Goal: Information Seeking & Learning: Learn about a topic

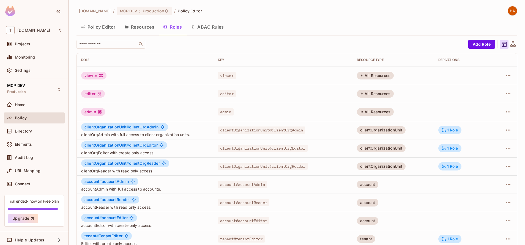
scroll to position [44, 0]
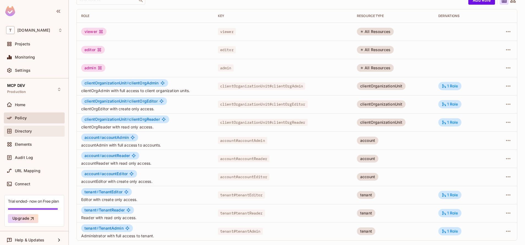
click at [31, 133] on span "Directory" at bounding box center [23, 131] width 17 height 4
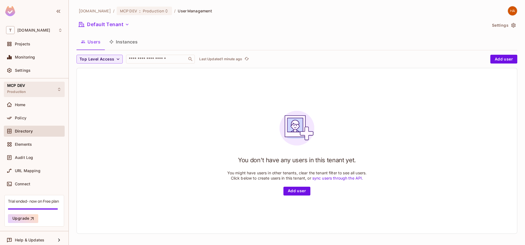
click at [38, 95] on div "MCP DEV Production" at bounding box center [34, 89] width 61 height 15
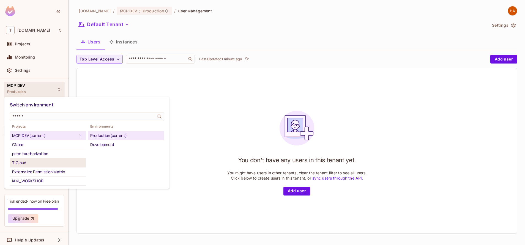
click at [42, 167] on li "T-Cloud" at bounding box center [48, 162] width 76 height 9
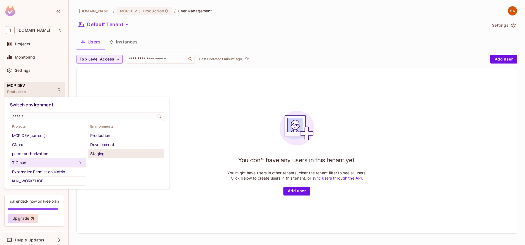
click at [113, 156] on div "Staging" at bounding box center [125, 153] width 71 height 7
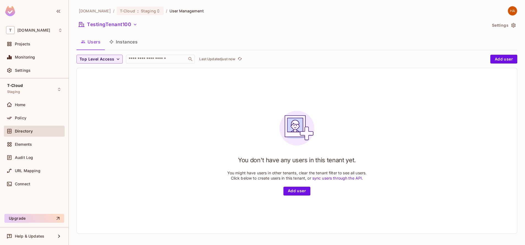
click at [127, 40] on button "Instances" at bounding box center [123, 42] width 37 height 14
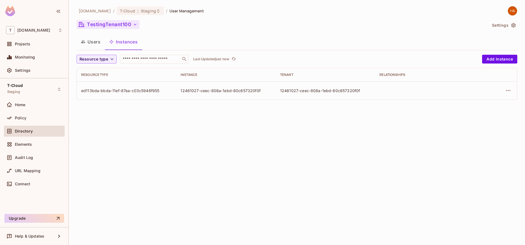
click at [129, 23] on button "TestingTenant100" at bounding box center [107, 24] width 63 height 9
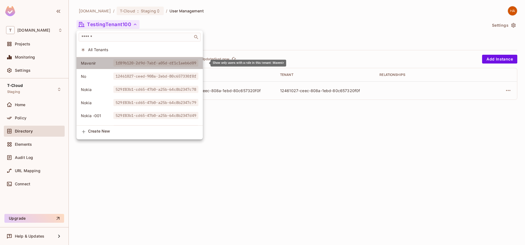
click at [127, 67] on li "Mavenir 1f89b120-2d9d-7abf-a05d-df1c1aeb6d09" at bounding box center [139, 63] width 126 height 12
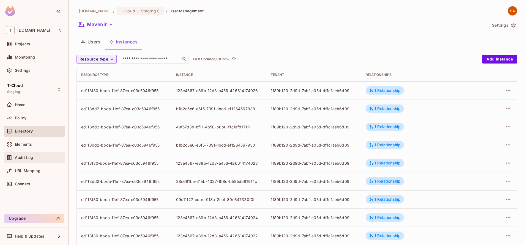
click at [22, 155] on div "Audit Log" at bounding box center [34, 157] width 56 height 7
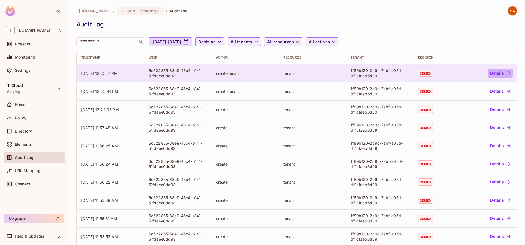
click at [492, 70] on button "Details" at bounding box center [500, 73] width 25 height 9
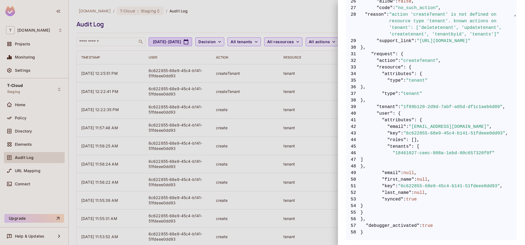
scroll to position [326, 0]
click at [216, 21] on div at bounding box center [262, 122] width 525 height 245
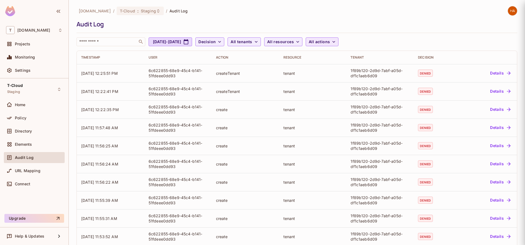
scroll to position [0, 0]
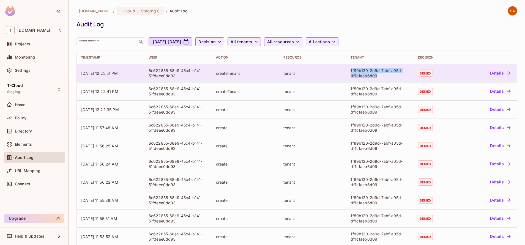
drag, startPoint x: 383, startPoint y: 75, endPoint x: 347, endPoint y: 71, distance: 36.6
click at [350, 71] on div "1f89b120-2d9d-7abf-a05d-df1c1aeb6d09" at bounding box center [379, 73] width 59 height 10
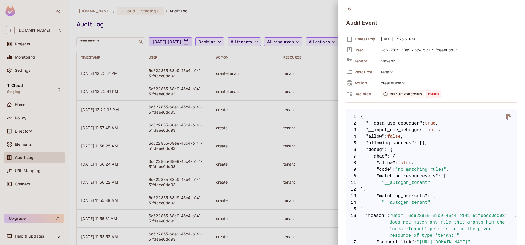
copy div "1f89b120-2d9d-7abf-a05d-df1c1aeb6d09"
click at [350, 7] on icon at bounding box center [349, 9] width 6 height 6
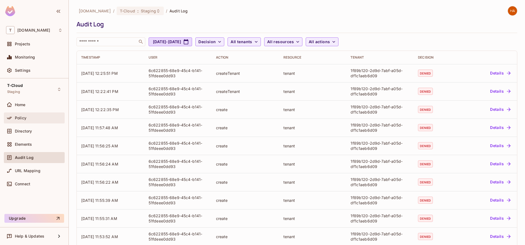
click at [46, 121] on div "Policy" at bounding box center [34, 118] width 56 height 7
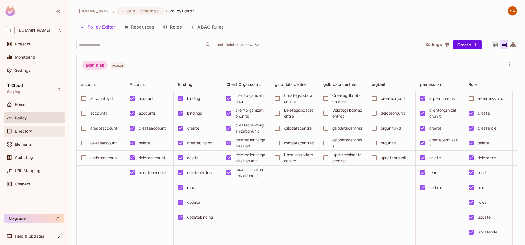
click at [41, 132] on div "Directory" at bounding box center [39, 131] width 48 height 4
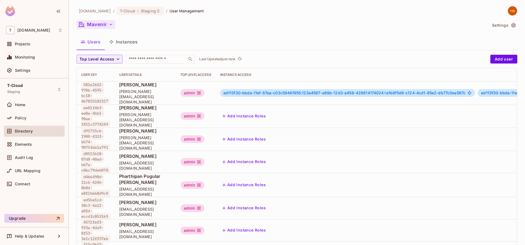
click at [101, 28] on button "Mavenir" at bounding box center [95, 24] width 39 height 9
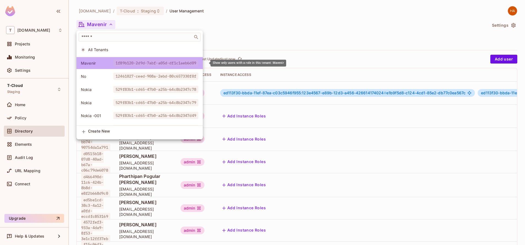
click at [177, 60] on span "1f89b120-2d9d-7abf-a05d-df1c1aeb6d09" at bounding box center [155, 62] width 85 height 7
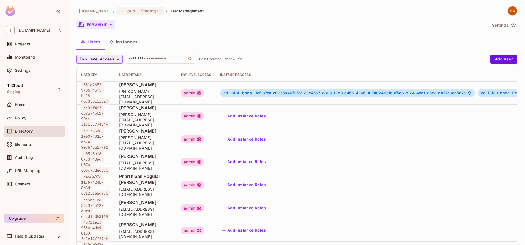
click at [100, 23] on button "Mavenir" at bounding box center [95, 24] width 39 height 9
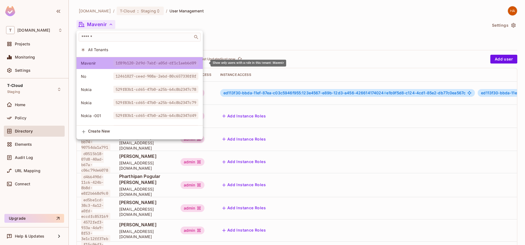
click at [157, 62] on span "1f89b120-2d9d-7abf-a05d-df1c1aeb6d09" at bounding box center [155, 62] width 85 height 7
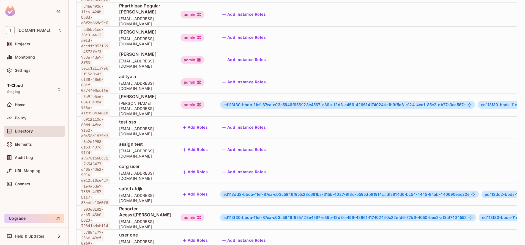
scroll to position [209, 0]
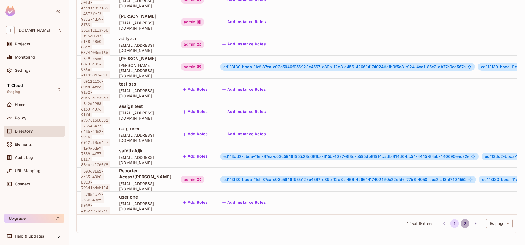
click at [460, 227] on button "2" at bounding box center [464, 223] width 9 height 9
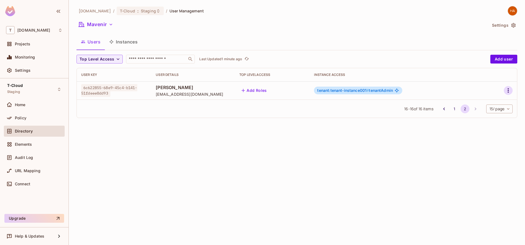
click at [510, 90] on icon "button" at bounding box center [508, 90] width 7 height 7
click at [33, 115] on div at bounding box center [262, 122] width 525 height 245
click at [29, 116] on div "Policy" at bounding box center [39, 118] width 48 height 4
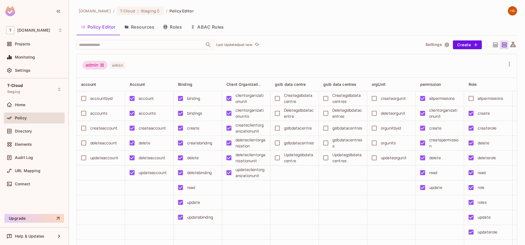
click at [142, 24] on button "Resources" at bounding box center [139, 27] width 39 height 14
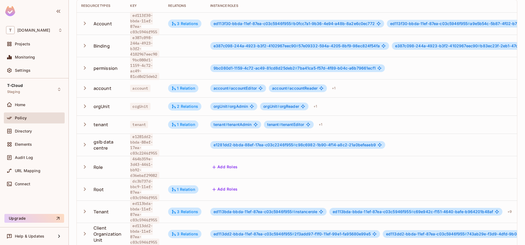
scroll to position [54, 0]
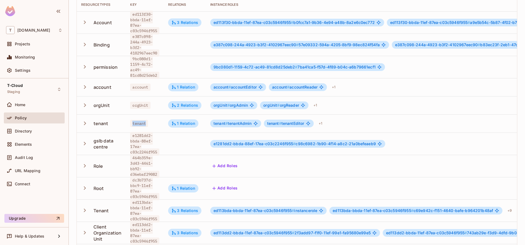
drag, startPoint x: 147, startPoint y: 121, endPoint x: 128, endPoint y: 120, distance: 19.6
click at [128, 120] on td "tenant" at bounding box center [145, 123] width 38 height 18
drag, startPoint x: 128, startPoint y: 120, endPoint x: 155, endPoint y: 119, distance: 26.7
click at [155, 119] on td "tenant" at bounding box center [145, 123] width 38 height 18
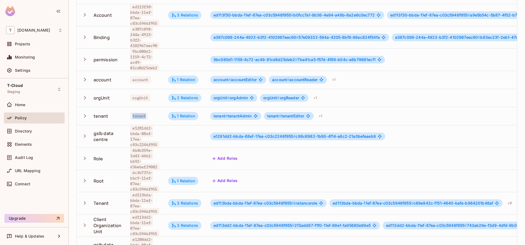
scroll to position [60, 0]
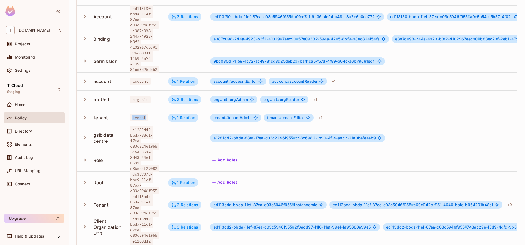
click at [152, 111] on td "tenant" at bounding box center [145, 118] width 38 height 18
drag, startPoint x: 161, startPoint y: 68, endPoint x: 132, endPoint y: 53, distance: 33.0
click at [132, 53] on td "9bc080d1-1159-4c72-ac49-81cd8d25deb2" at bounding box center [145, 61] width 38 height 22
click at [154, 116] on div "tenant" at bounding box center [144, 117] width 29 height 5
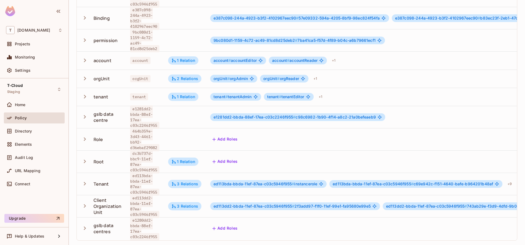
scroll to position [0, 0]
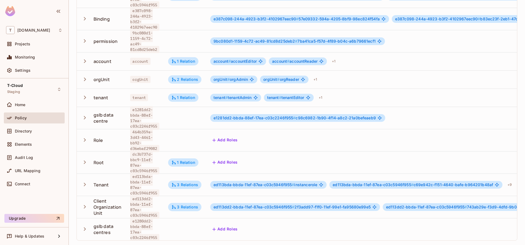
click at [175, 129] on td at bounding box center [185, 140] width 42 height 22
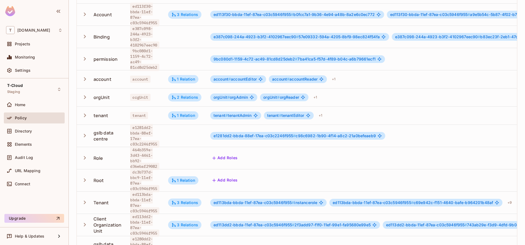
scroll to position [64, 0]
click at [144, 79] on span "account" at bounding box center [140, 78] width 20 height 7
click at [183, 82] on div "1 Relation" at bounding box center [183, 79] width 30 height 8
click at [179, 144] on div at bounding box center [262, 122] width 525 height 245
click at [191, 116] on div "1 Relation" at bounding box center [183, 115] width 24 height 5
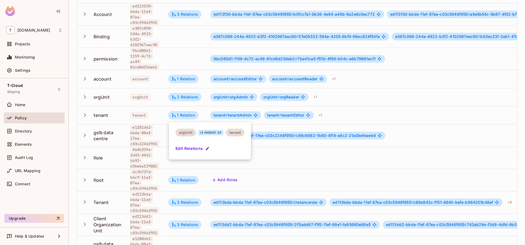
click at [196, 99] on div at bounding box center [262, 122] width 525 height 245
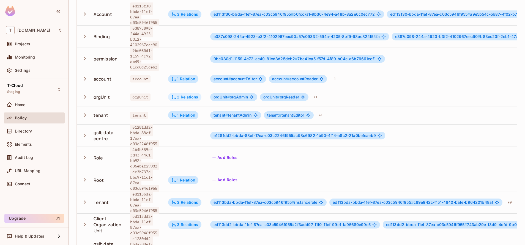
click at [195, 98] on div "2 Relations" at bounding box center [184, 97] width 27 height 5
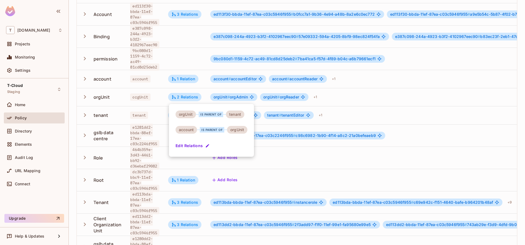
click at [202, 66] on div at bounding box center [262, 122] width 525 height 245
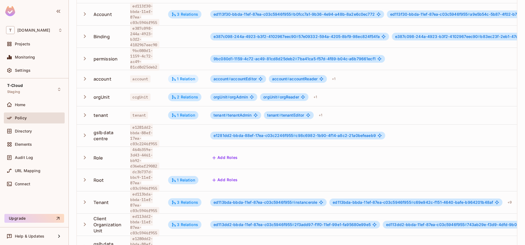
click at [188, 79] on div "1 Relation" at bounding box center [183, 78] width 24 height 5
click at [210, 59] on div at bounding box center [262, 122] width 525 height 245
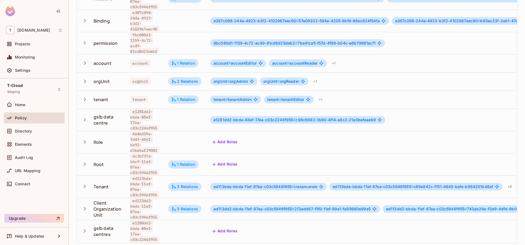
scroll to position [83, 0]
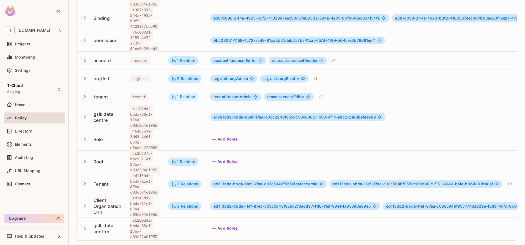
click at [179, 95] on div "1 Relation" at bounding box center [183, 96] width 24 height 5
click at [196, 45] on div at bounding box center [262, 122] width 525 height 245
click at [40, 131] on div "Directory" at bounding box center [39, 131] width 48 height 4
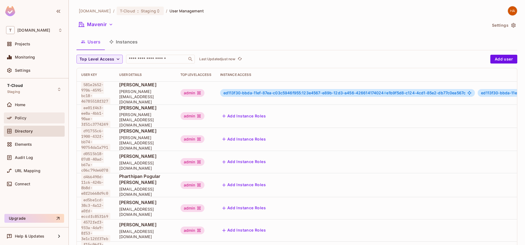
click at [37, 116] on div "Policy" at bounding box center [39, 118] width 48 height 4
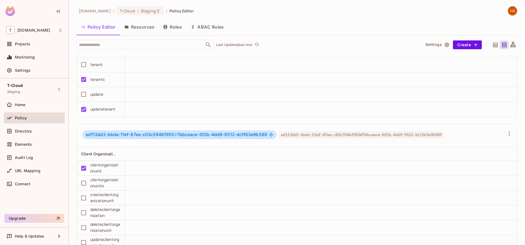
scroll to position [6978, 0]
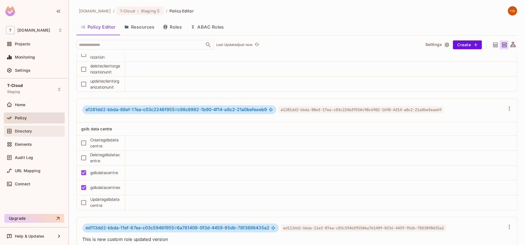
click at [40, 132] on div "Directory" at bounding box center [39, 131] width 48 height 4
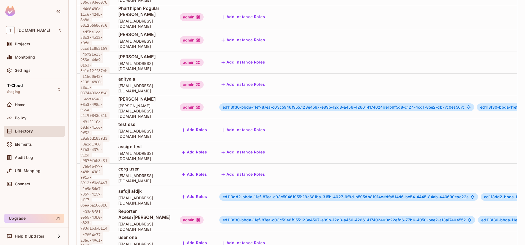
scroll to position [209, 0]
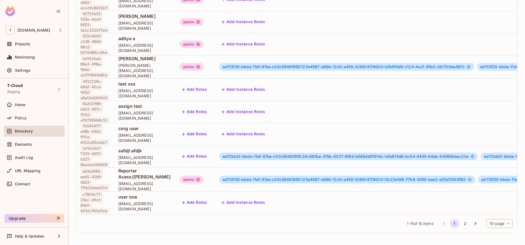
click at [226, 63] on td "ed113f30-bbda-11ef-87ea-c03c5946f955:123e4567-e89b-12d3-a456-426614174024 # e1b…" at bounding box center [482, 66] width 534 height 23
